Goal: Find specific page/section: Find specific page/section

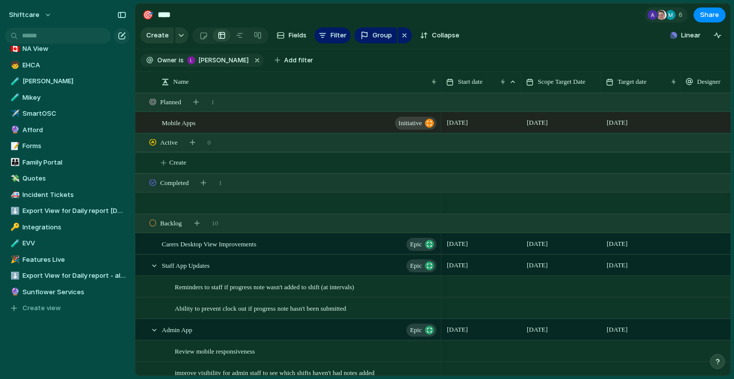
scroll to position [365, 0]
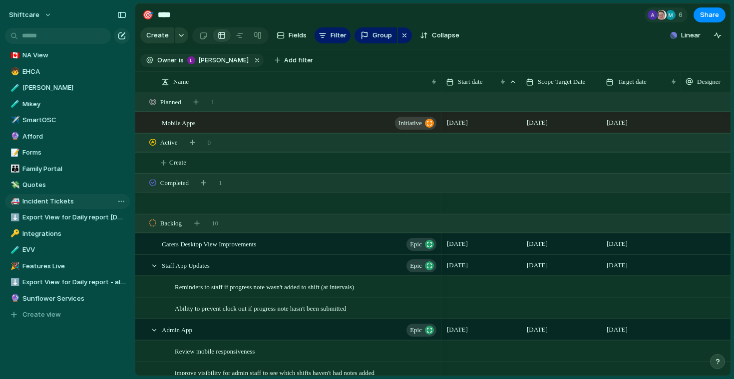
click at [57, 199] on span "Incident Tickets" at bounding box center [74, 202] width 104 height 10
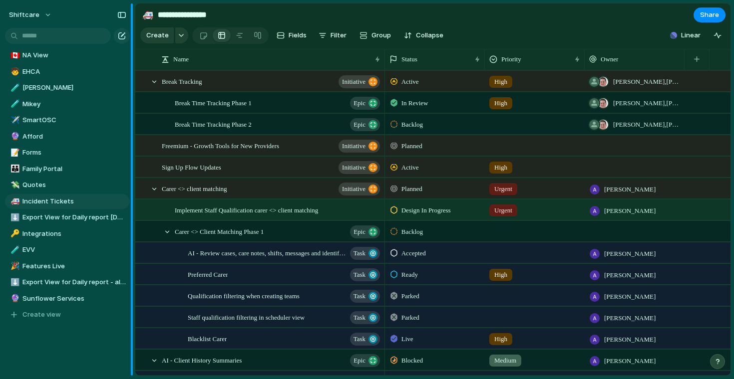
type input "**********"
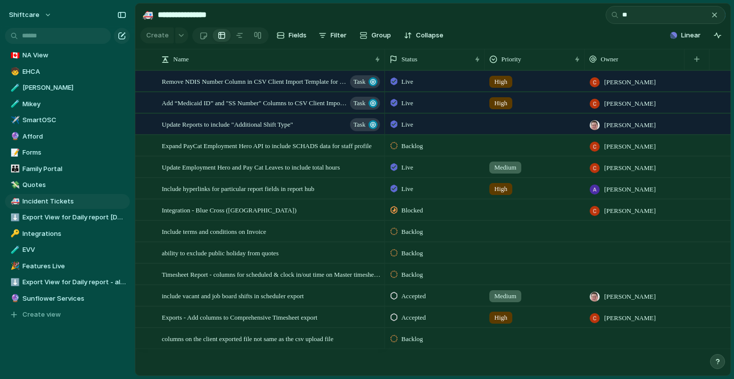
type input "*"
